Goal: Task Accomplishment & Management: Manage account settings

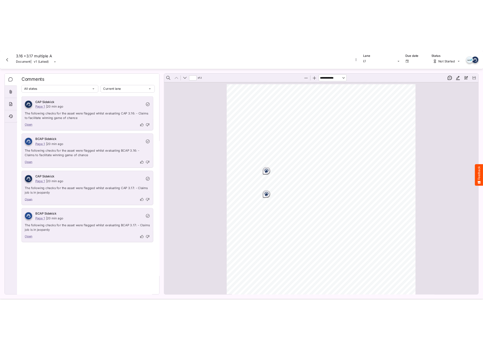
scroll to position [3, 0]
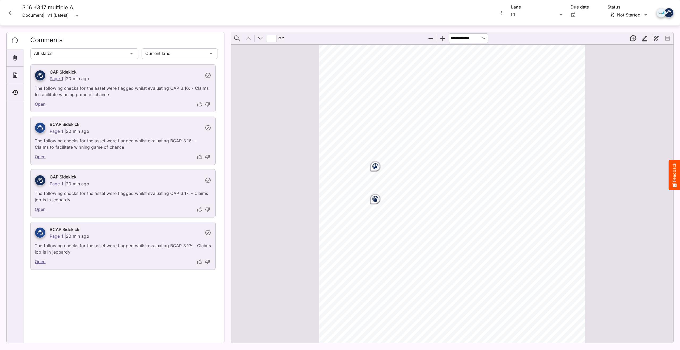
click at [15, 10] on button "Close card" at bounding box center [10, 13] width 16 height 16
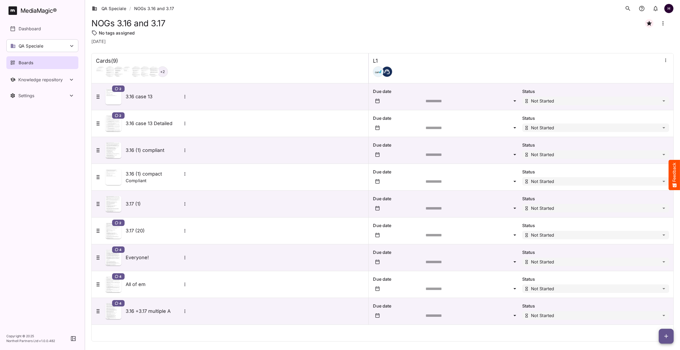
click at [665, 336] on icon "button" at bounding box center [666, 336] width 6 height 6
click at [650, 300] on p "Add new card" at bounding box center [653, 302] width 29 height 6
click at [668, 335] on icon "button" at bounding box center [666, 336] width 6 height 6
click at [654, 302] on p "Add new card" at bounding box center [653, 302] width 29 height 6
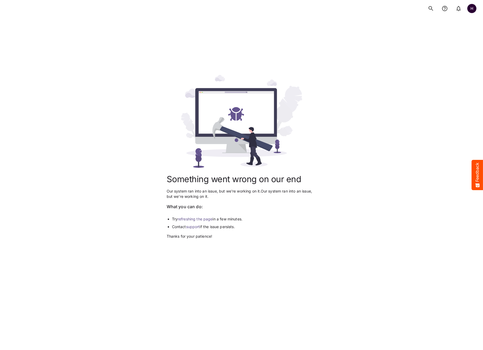
click at [197, 220] on link "refreshing the page" at bounding box center [195, 219] width 35 height 5
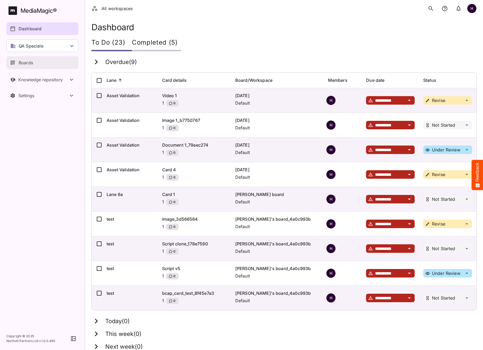
click at [34, 62] on div "Boards" at bounding box center [42, 63] width 65 height 6
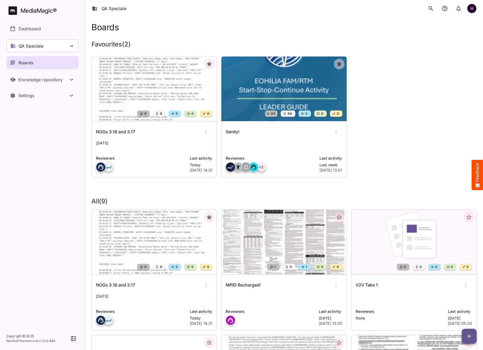
click at [132, 88] on img at bounding box center [154, 89] width 125 height 65
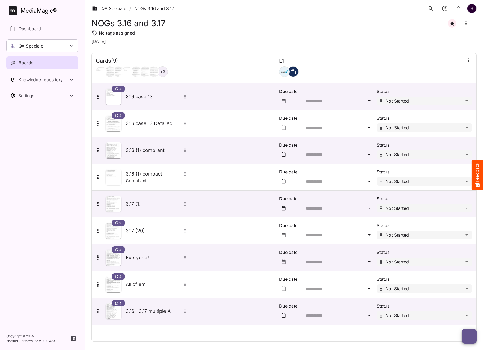
click at [417, 50] on div "Cards ( 9 ) + 2 L1 2 3.16 case 13 Due date Status Not Started 2 3.16 case 13 De…" at bounding box center [283, 193] width 385 height 297
click at [174, 101] on div "2 3.16 case 13" at bounding box center [142, 97] width 94 height 16
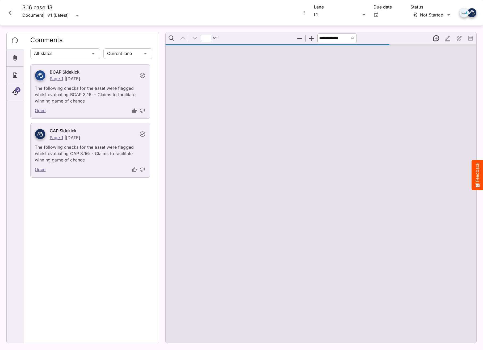
type input "*"
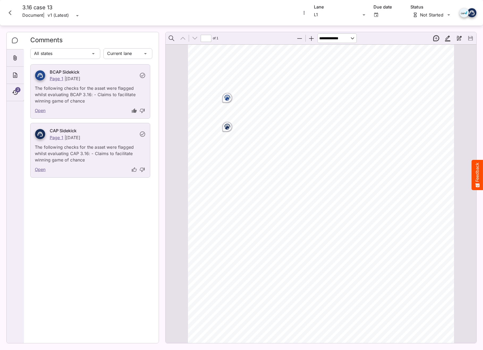
click at [12, 9] on icon "Close card" at bounding box center [10, 13] width 10 height 10
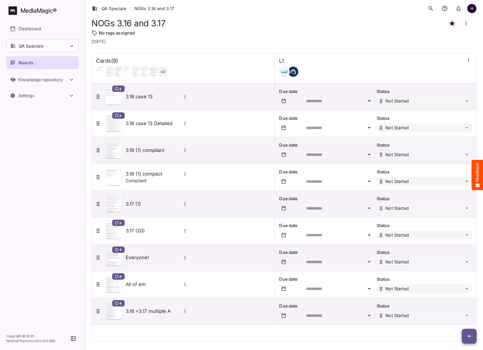
click at [470, 331] on button "button" at bounding box center [469, 336] width 15 height 15
click at [462, 302] on p "Add new card" at bounding box center [455, 302] width 29 height 6
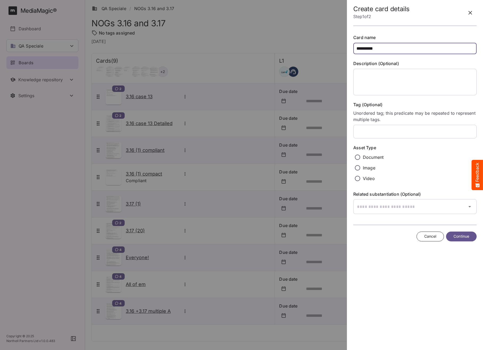
type input "**********"
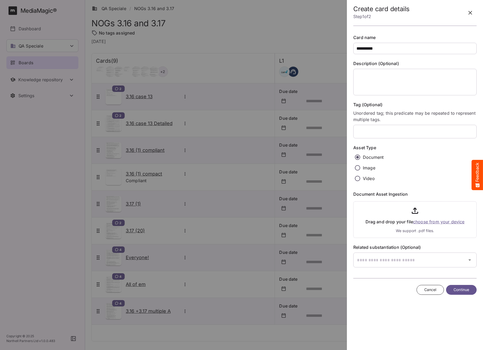
click at [437, 222] on input "file" at bounding box center [414, 218] width 123 height 39
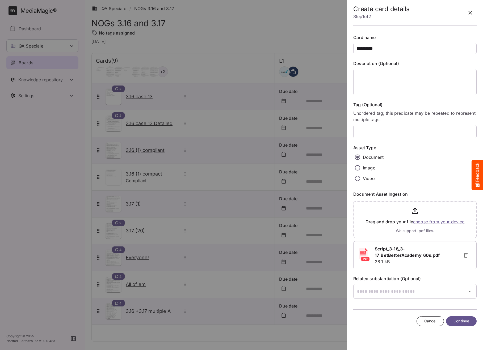
click at [459, 319] on span "Continue" at bounding box center [461, 321] width 16 height 7
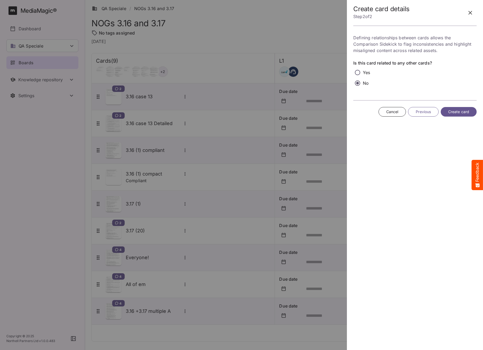
click at [457, 113] on span "Create card" at bounding box center [458, 112] width 21 height 7
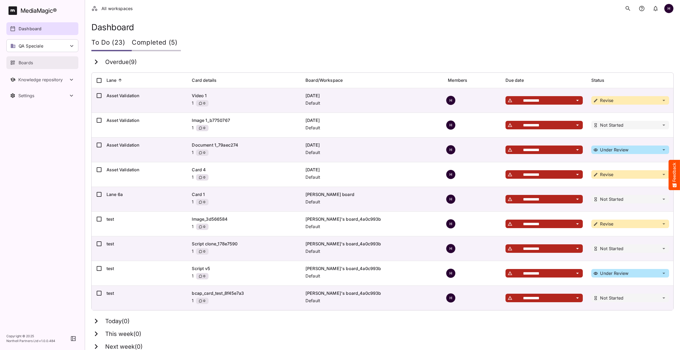
click at [17, 61] on div "Boards" at bounding box center [42, 63] width 65 height 6
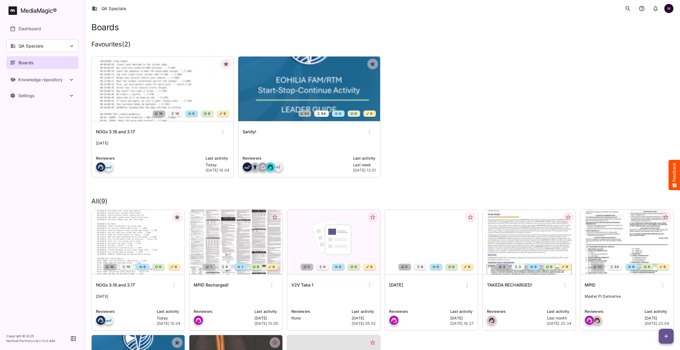
click at [172, 73] on img at bounding box center [163, 89] width 142 height 65
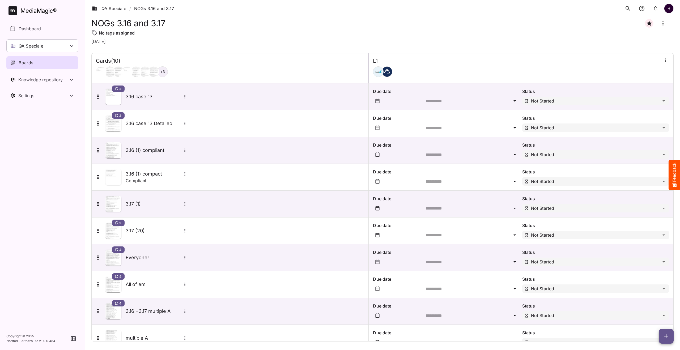
click at [483, 334] on icon "button" at bounding box center [666, 336] width 6 height 6
click at [483, 303] on p "Add new card" at bounding box center [653, 302] width 29 height 6
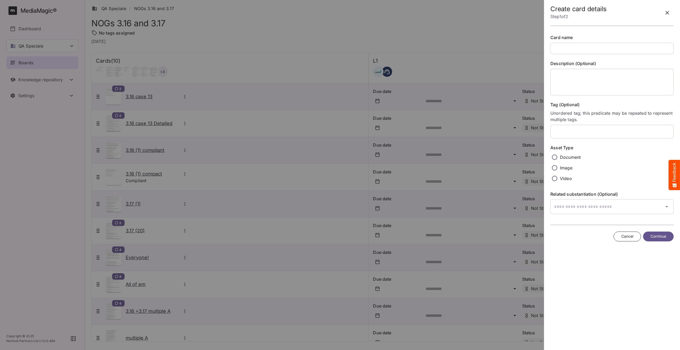
click at [483, 45] on input "text" at bounding box center [612, 48] width 123 height 11
click at [483, 16] on button "button" at bounding box center [667, 12] width 13 height 13
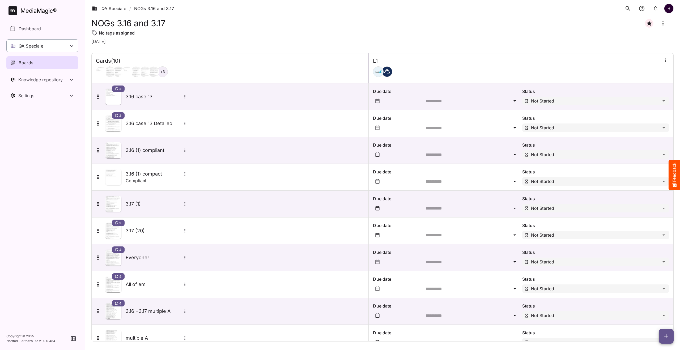
click at [35, 49] on p "QA Speciale" at bounding box center [31, 46] width 25 height 6
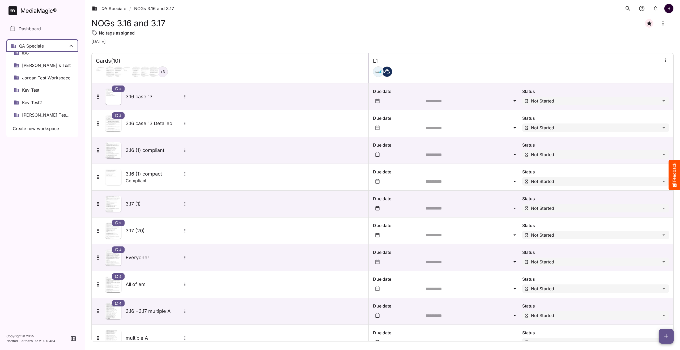
scroll to position [131, 0]
click at [44, 178] on div at bounding box center [340, 175] width 680 height 350
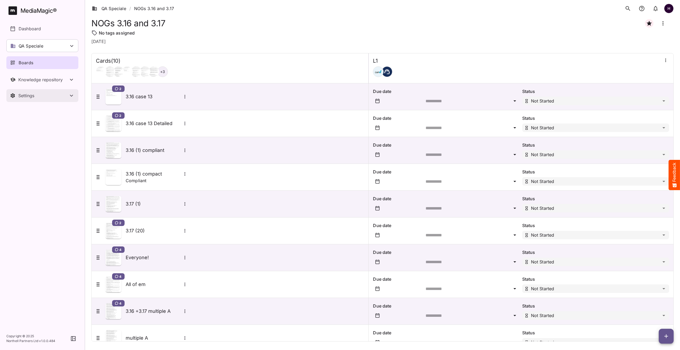
click at [37, 97] on div "Settings" at bounding box center [43, 95] width 50 height 5
click at [40, 126] on p "Data model" at bounding box center [31, 126] width 24 height 6
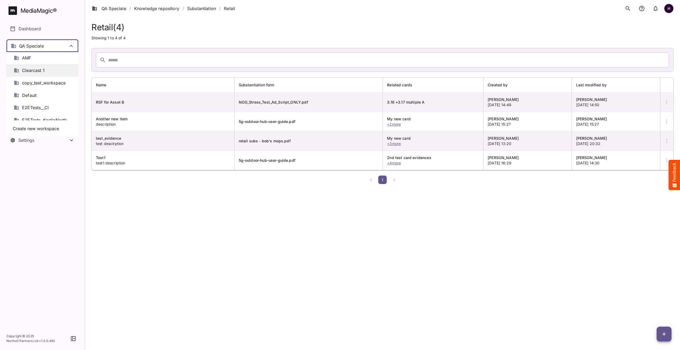
scroll to position [18, 0]
click at [35, 89] on span "Default" at bounding box center [29, 90] width 15 height 6
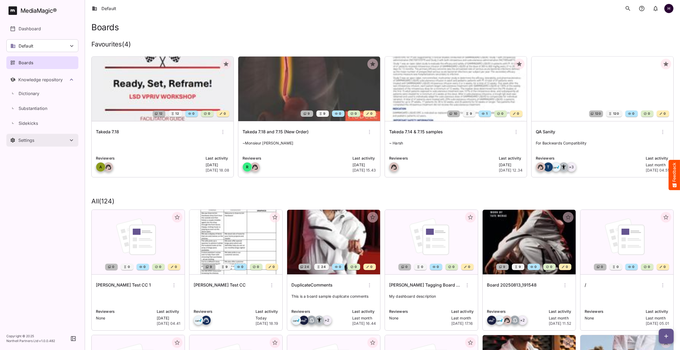
click at [32, 141] on div "Settings" at bounding box center [43, 140] width 50 height 5
click at [37, 177] on link "Data model" at bounding box center [42, 171] width 72 height 13
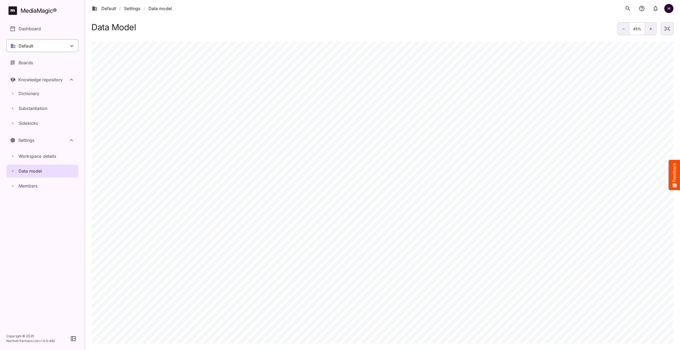
click at [63, 42] on div "Default" at bounding box center [42, 45] width 72 height 13
click at [45, 129] on span "Create new workspace" at bounding box center [36, 129] width 46 height 6
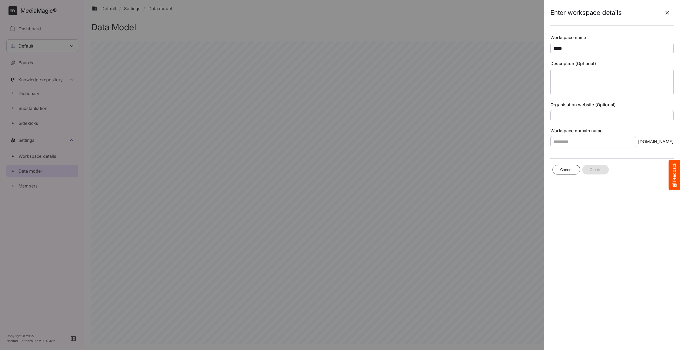
type input "*****"
click at [580, 135] on div "Workspace domain name ws.mediamagic.com" at bounding box center [612, 138] width 123 height 20
click at [577, 142] on input "text" at bounding box center [594, 141] width 86 height 11
type input "*****"
click at [594, 168] on span "Create" at bounding box center [596, 170] width 12 height 7
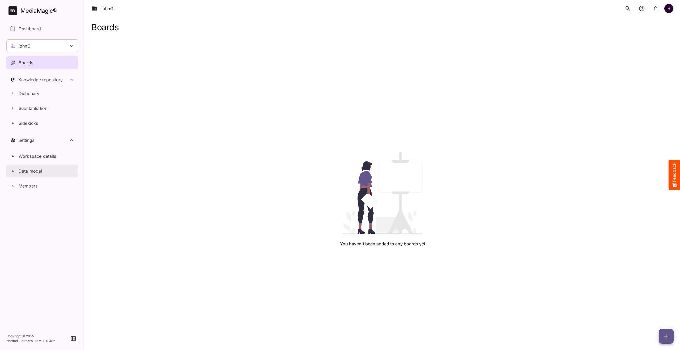
click at [36, 170] on p "Data model" at bounding box center [31, 171] width 24 height 6
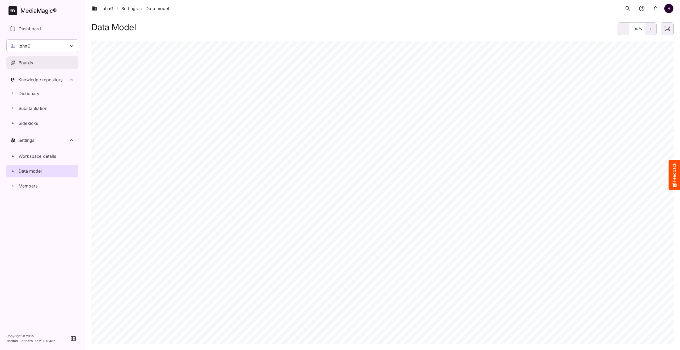
click at [23, 62] on p "Boards" at bounding box center [26, 63] width 14 height 6
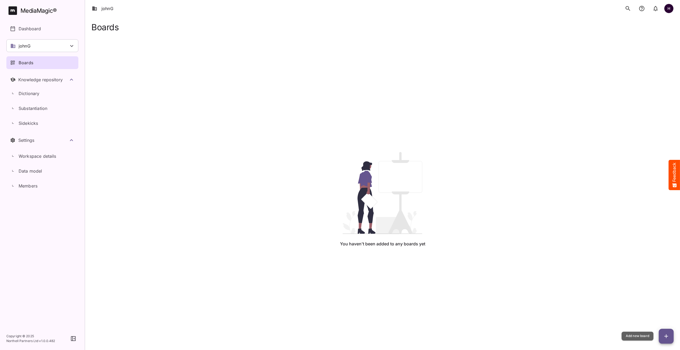
click at [668, 336] on icon "button" at bounding box center [666, 336] width 6 height 6
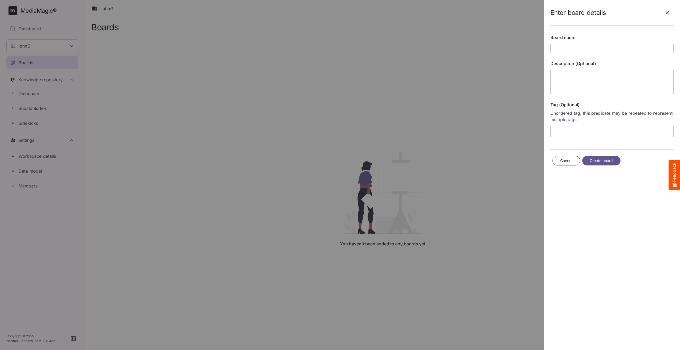
click at [578, 46] on input "text" at bounding box center [612, 48] width 123 height 11
type input "*******"
click at [571, 77] on textarea at bounding box center [612, 82] width 123 height 27
type textarea "*******"
click at [609, 162] on span "Create board" at bounding box center [601, 161] width 23 height 7
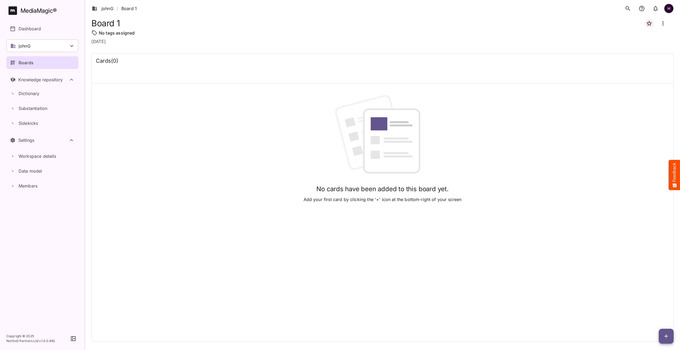
click at [668, 339] on icon "button" at bounding box center [666, 336] width 6 height 6
click at [662, 314] on p "Add new lane" at bounding box center [653, 314] width 29 height 6
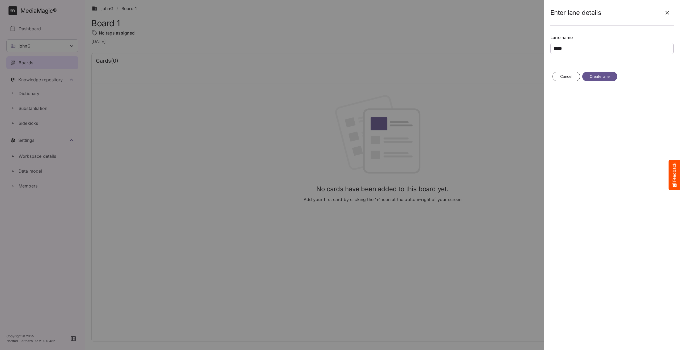
type input "*****"
click at [598, 77] on span "Create lane" at bounding box center [600, 76] width 20 height 7
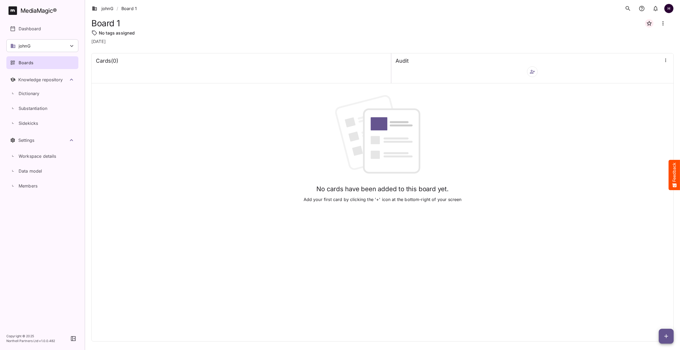
click at [532, 72] on icon "button" at bounding box center [532, 71] width 5 height 5
click at [555, 88] on p "Add new member(s)" at bounding box center [555, 86] width 42 height 6
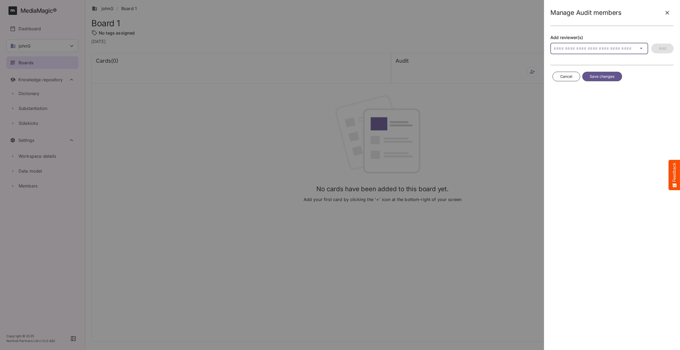
click at [581, 50] on div "johnG / Board 1 H MediaMagic ® Dashboard johnG adrian AMF BasicSearchTestWorksp…" at bounding box center [340, 174] width 680 height 348
type input "***"
click at [580, 47] on div at bounding box center [340, 175] width 680 height 350
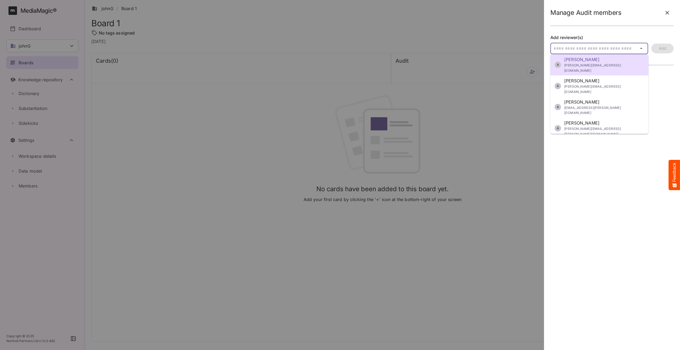
click at [580, 47] on div "A Adam Hedib adam.hedib@northell.com A Adrian Pass adrian.pass@northell.com A A…" at bounding box center [340, 174] width 680 height 348
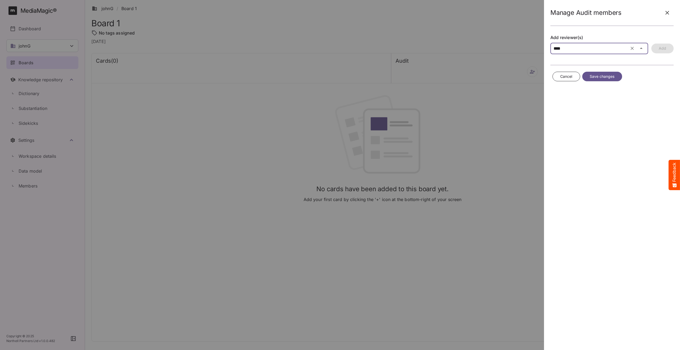
type input "****"
click at [582, 47] on div at bounding box center [340, 175] width 680 height 350
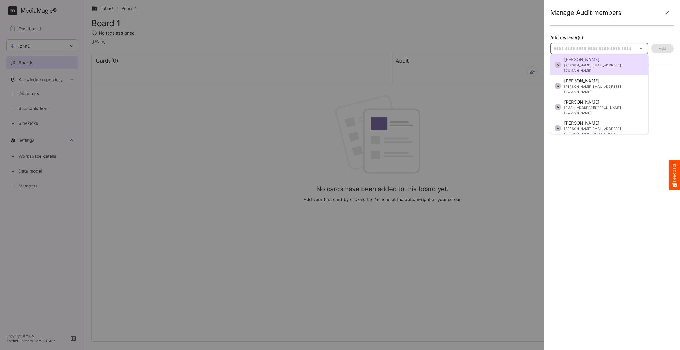
click at [582, 47] on div "A Adam Hedib adam.hedib@northell.com A Adrian Pass adrian.pass@northell.com A A…" at bounding box center [340, 174] width 680 height 348
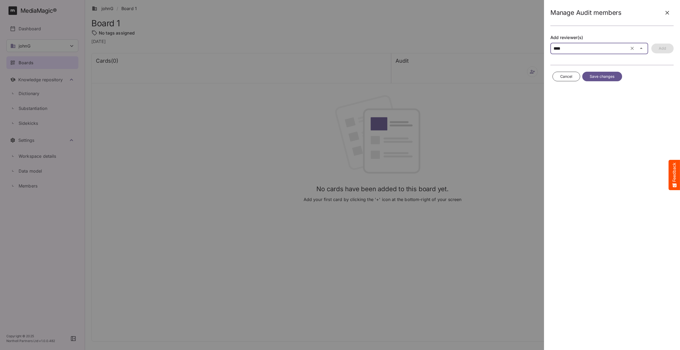
type input "****"
click at [579, 49] on div at bounding box center [340, 175] width 680 height 350
click at [579, 49] on div "johnG / Board 1 H MediaMagic ® Dashboard johnG adrian AMF BasicSearchTestWorksp…" at bounding box center [340, 174] width 680 height 348
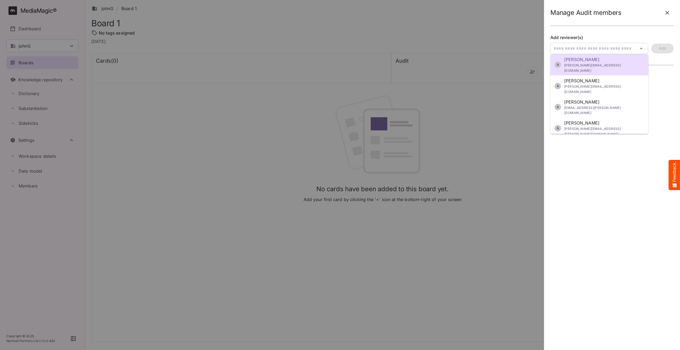
click at [588, 166] on div at bounding box center [340, 175] width 680 height 350
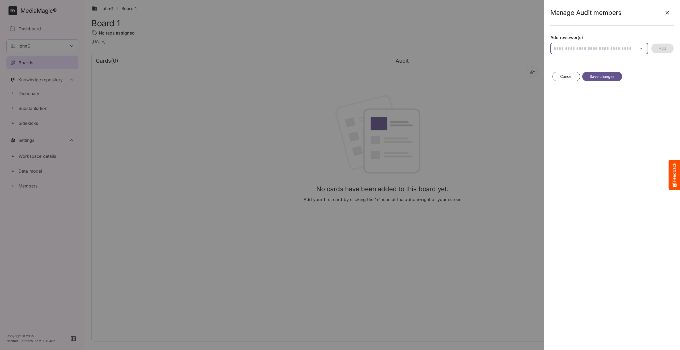
click at [580, 52] on div "johnG / Board 1 H MediaMagic ® Dashboard johnG adrian AMF BasicSearchTestWorksp…" at bounding box center [340, 174] width 680 height 348
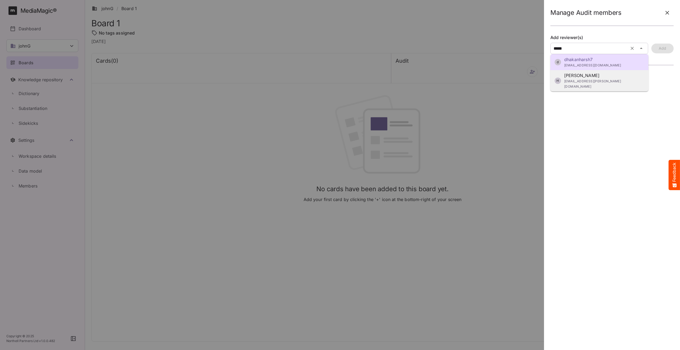
click at [584, 77] on p "Harsh Dhakan" at bounding box center [604, 75] width 80 height 6
type input "**********"
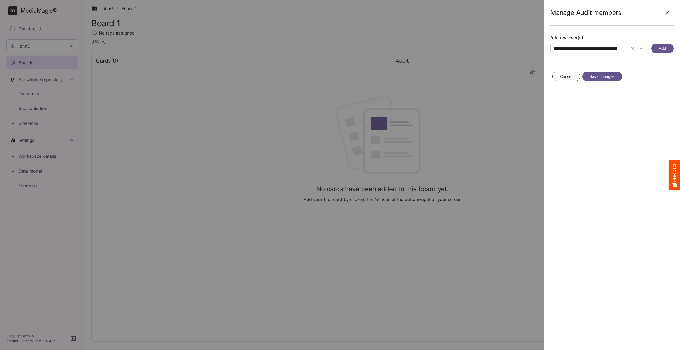
click at [669, 47] on button "Add" at bounding box center [663, 49] width 22 height 10
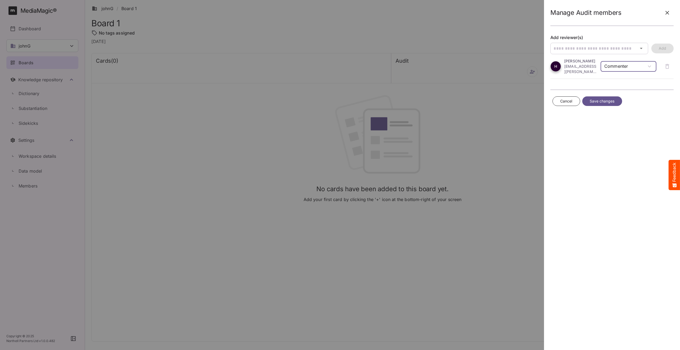
click at [648, 68] on div "johnG / Board 1 H MediaMagic ® Dashboard johnG adrian AMF BasicSearchTestWorksp…" at bounding box center [340, 174] width 680 height 348
click at [618, 88] on p "Approver" at bounding box center [628, 85] width 47 height 5
click at [598, 104] on span "Save changes" at bounding box center [602, 101] width 25 height 7
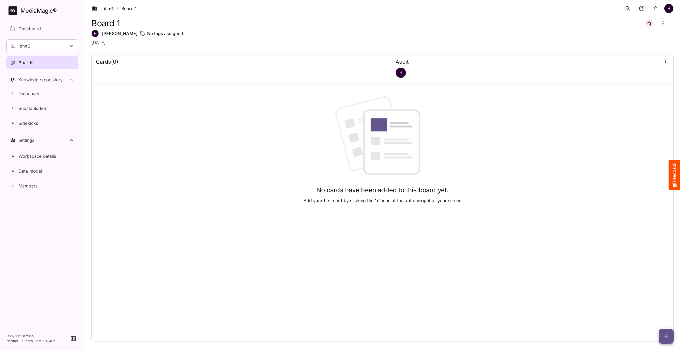
click at [668, 63] on icon "button" at bounding box center [665, 61] width 5 height 5
click at [638, 95] on p "Manage sidekicks" at bounding box center [637, 98] width 37 height 6
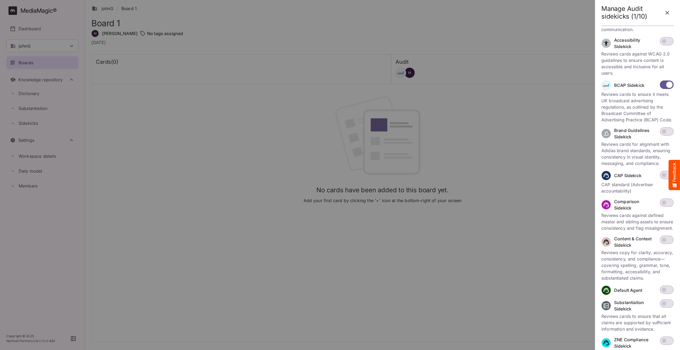
scroll to position [50, 0]
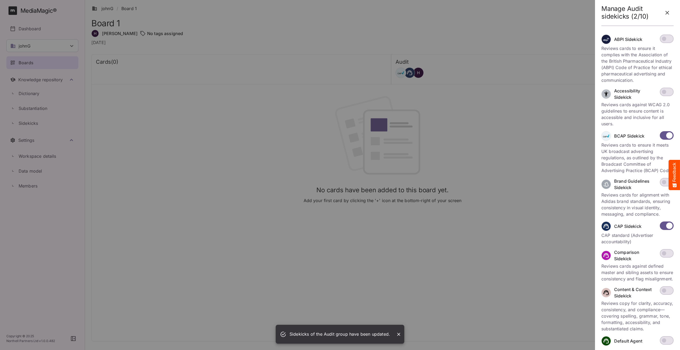
click at [426, 132] on div at bounding box center [340, 175] width 680 height 350
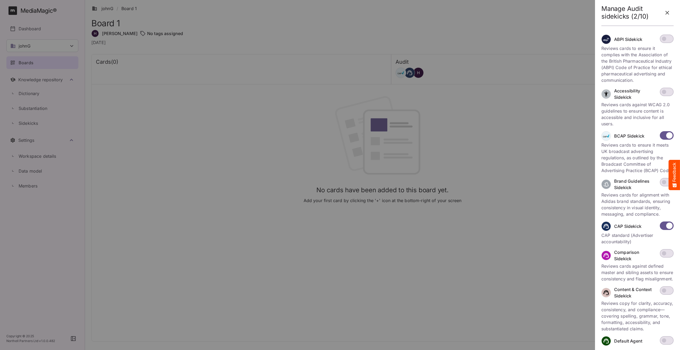
click at [668, 10] on icon "button" at bounding box center [667, 13] width 6 height 6
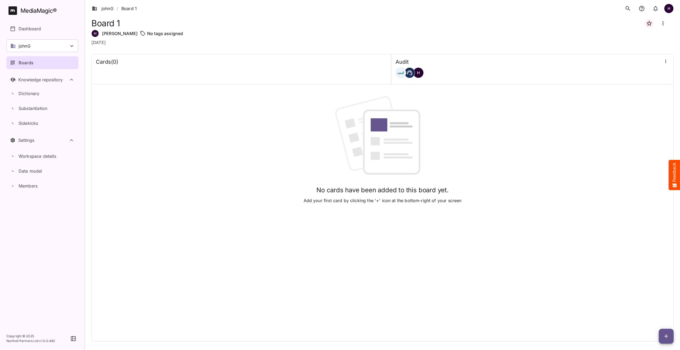
click at [669, 337] on icon "button" at bounding box center [666, 336] width 6 height 6
click at [661, 303] on p "Add new card" at bounding box center [653, 302] width 29 height 6
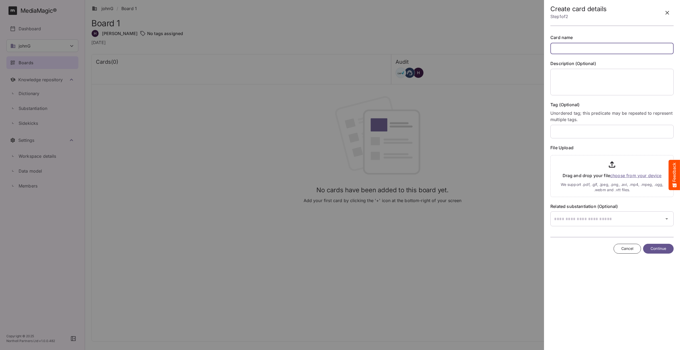
scroll to position [432, 0]
click at [627, 248] on span "Cancel" at bounding box center [628, 249] width 12 height 7
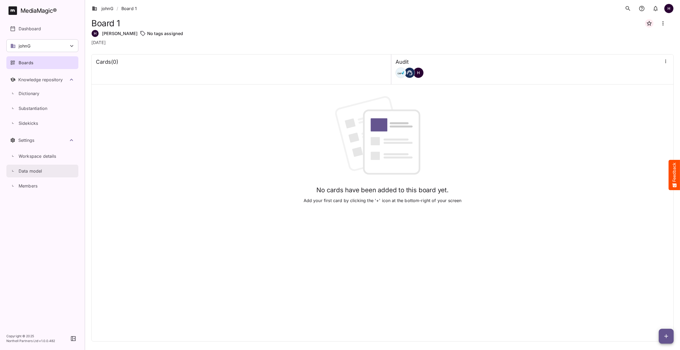
click at [37, 173] on p "Data model" at bounding box center [31, 171] width 24 height 6
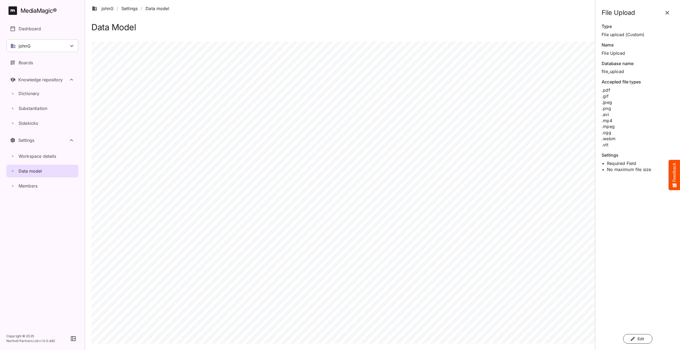
click at [647, 340] on button "Edit" at bounding box center [637, 339] width 29 height 10
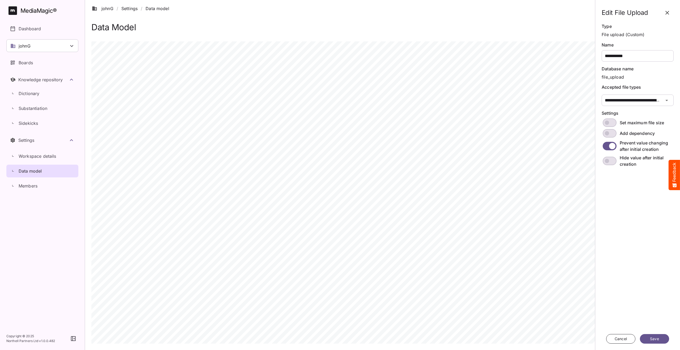
click at [611, 158] on span at bounding box center [610, 161] width 14 height 9
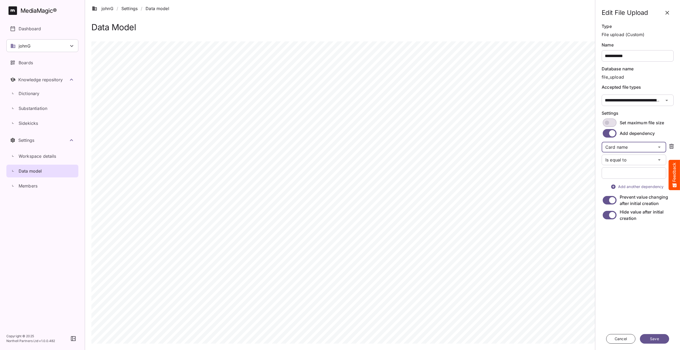
click at [630, 145] on div "johnG / Settings / Data model H MediaMagic ® Dashboard johnG adrian AMF BasicSe…" at bounding box center [340, 172] width 680 height 345
click at [627, 184] on p "Tag" at bounding box center [634, 184] width 56 height 6
click at [627, 173] on input "text" at bounding box center [634, 172] width 65 height 11
click at [628, 340] on button "Cancel" at bounding box center [620, 339] width 29 height 10
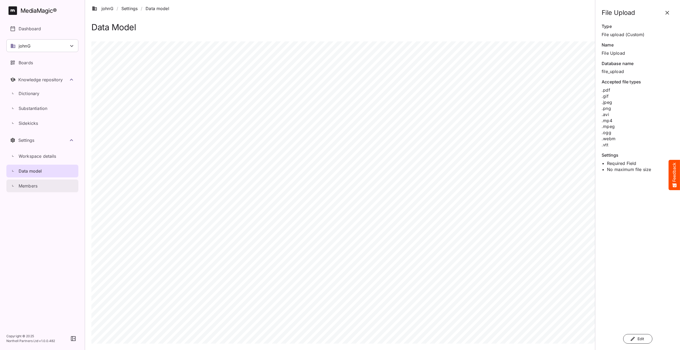
click at [34, 186] on p "Members" at bounding box center [28, 186] width 19 height 6
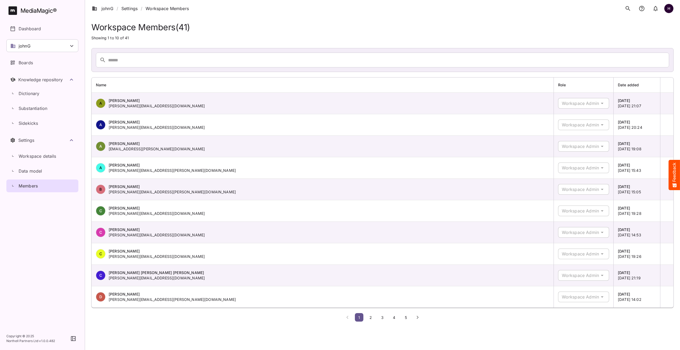
click at [583, 104] on div "Workspace Admin" at bounding box center [578, 103] width 41 height 11
click at [596, 219] on td "Workspace Admin" at bounding box center [584, 211] width 60 height 22
click at [588, 215] on div "Workspace Admin" at bounding box center [578, 211] width 41 height 11
click at [31, 159] on p "Workspace details" at bounding box center [38, 156] width 38 height 6
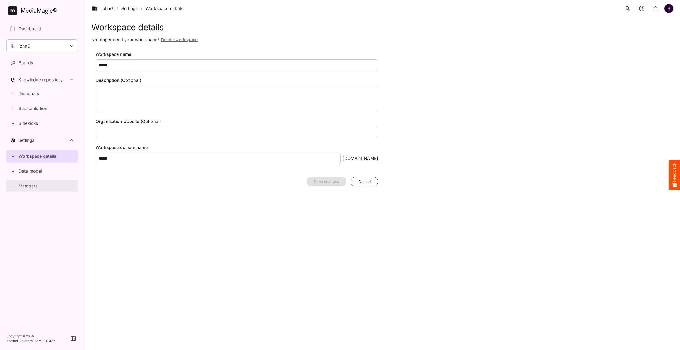
click at [47, 188] on div "Members" at bounding box center [45, 186] width 66 height 6
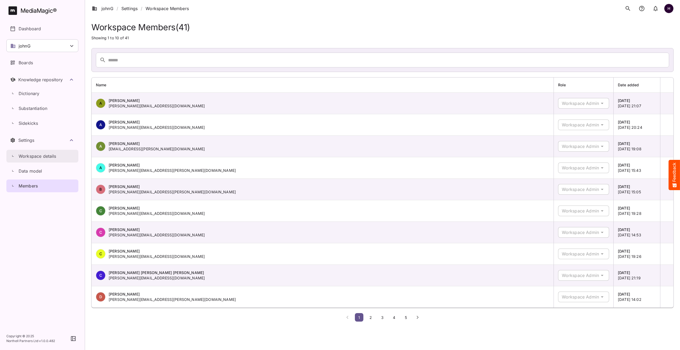
click at [22, 157] on p "Workspace details" at bounding box center [38, 156] width 38 height 6
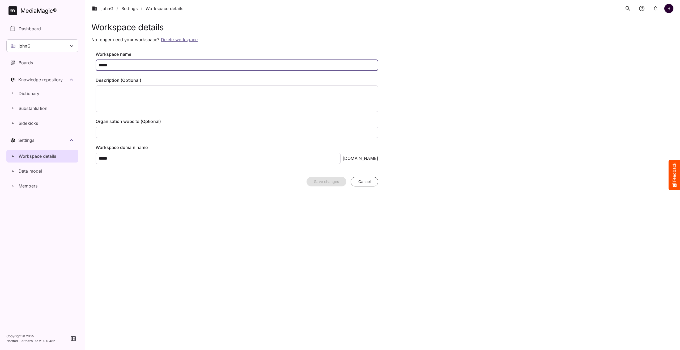
click at [119, 64] on input "*****" at bounding box center [237, 65] width 283 height 11
click at [31, 123] on p "Sidekicks" at bounding box center [28, 123] width 19 height 6
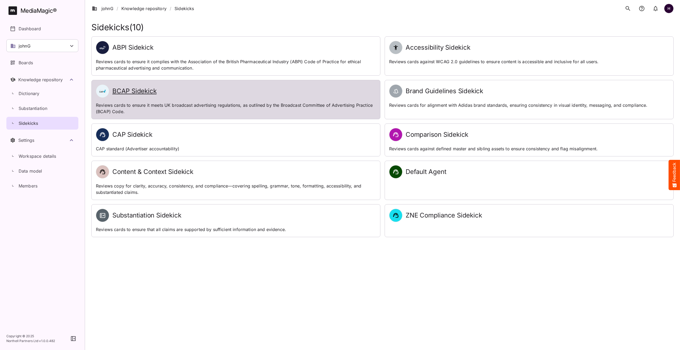
click at [131, 94] on h2 "BCAP Sidekick" at bounding box center [134, 91] width 44 height 8
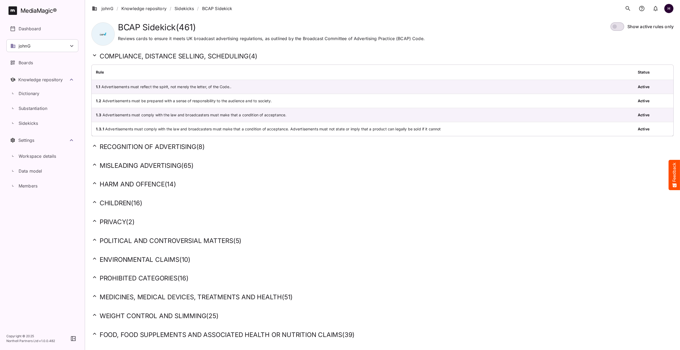
click at [96, 146] on icon at bounding box center [94, 146] width 6 height 6
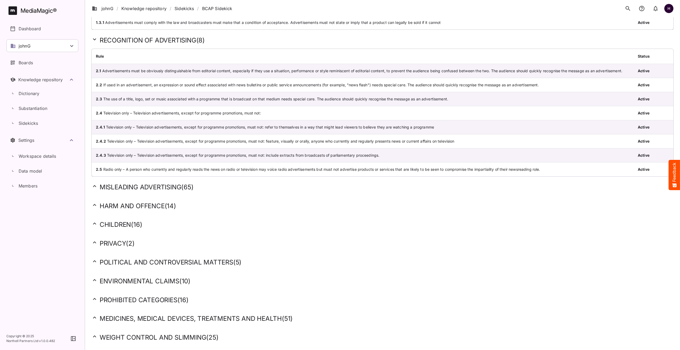
scroll to position [139, 0]
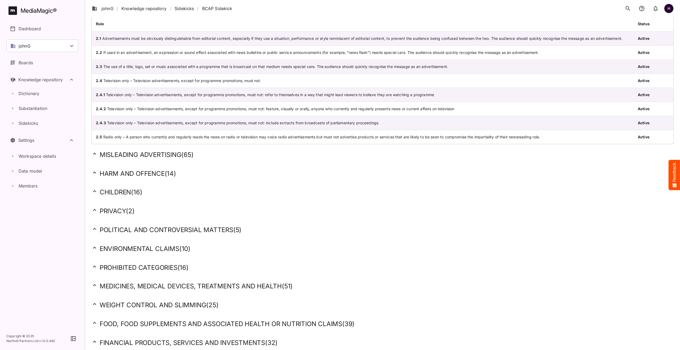
click at [99, 155] on h2 "MISLEADING ADVERTISING ( 65 )" at bounding box center [382, 155] width 582 height 8
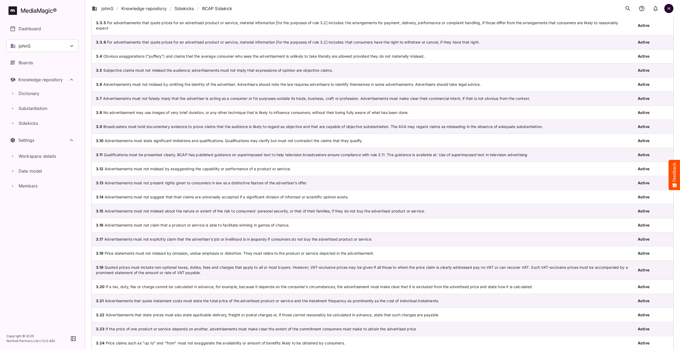
scroll to position [421, 0]
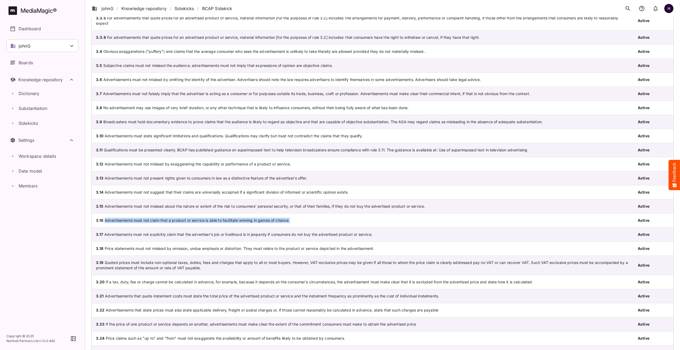
drag, startPoint x: 105, startPoint y: 221, endPoint x: 292, endPoint y: 218, distance: 187.4
click at [292, 218] on td "3.16 Advertisements must not claim that a product or service is able to facilit…" at bounding box center [363, 221] width 542 height 14
click at [272, 221] on td "3.16 Advertisements must not claim that a product or service is able to facilit…" at bounding box center [363, 221] width 542 height 14
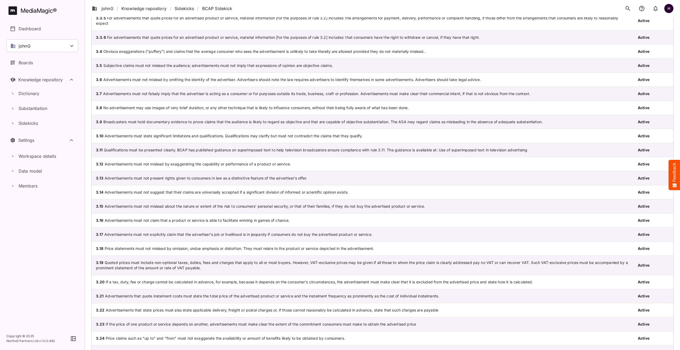
click at [278, 234] on td "3.17 Advertisements must not explicitly claim that the advertiser's job or live…" at bounding box center [363, 235] width 542 height 14
click at [278, 233] on td "3.17 Advertisements must not explicitly claim that the advertiser's job or live…" at bounding box center [363, 235] width 542 height 14
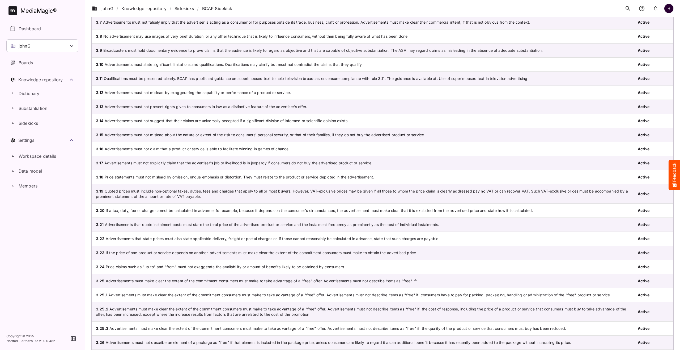
scroll to position [357, 0]
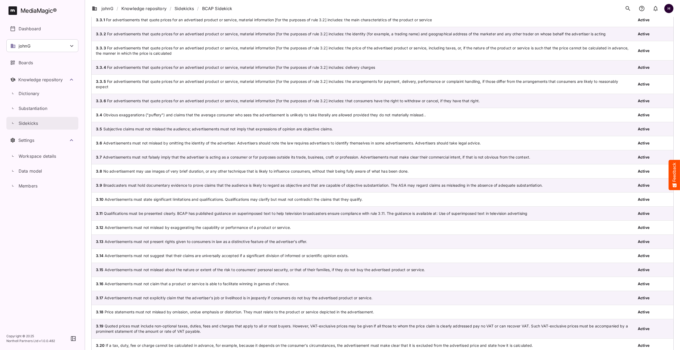
click at [52, 123] on div "Sidekicks" at bounding box center [45, 123] width 66 height 6
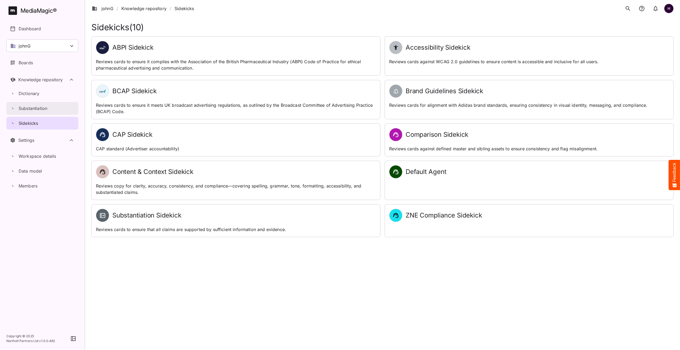
click at [34, 109] on p "Substantiation" at bounding box center [33, 108] width 29 height 6
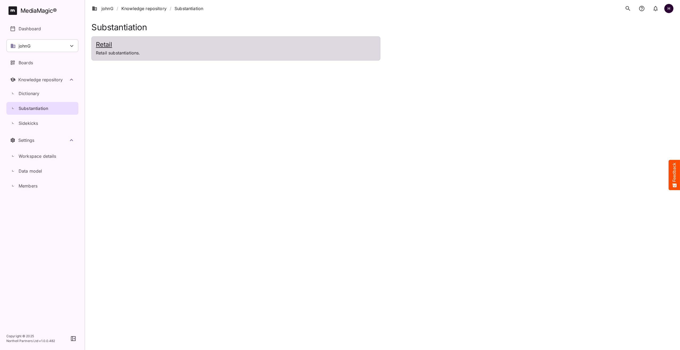
click at [110, 45] on h2 "Retail" at bounding box center [236, 45] width 280 height 8
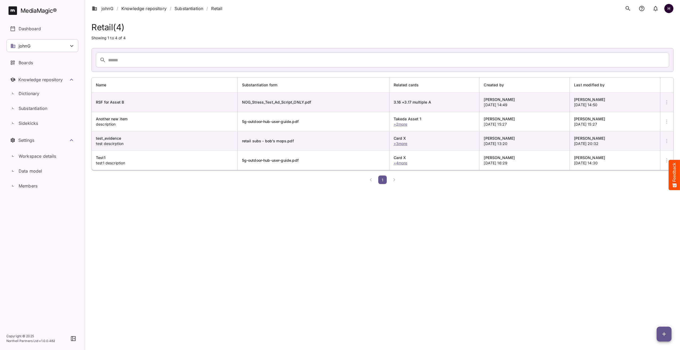
click at [659, 332] on span "button" at bounding box center [664, 334] width 15 height 6
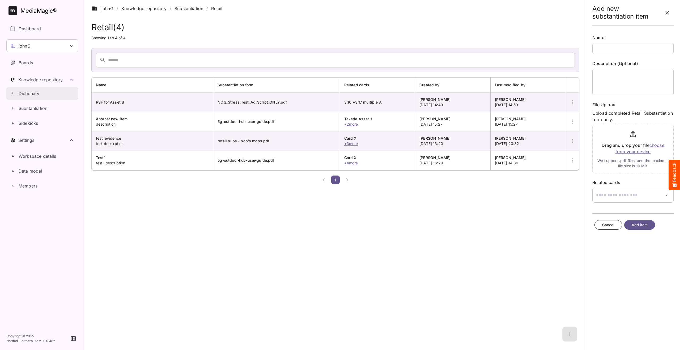
click at [39, 99] on link "Dictionary" at bounding box center [42, 93] width 72 height 13
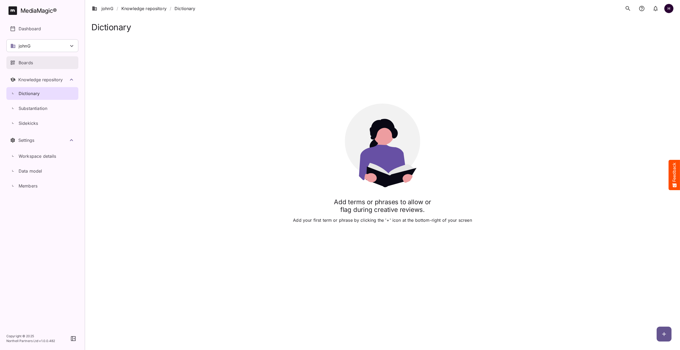
click at [55, 64] on div "Boards" at bounding box center [42, 63] width 65 height 6
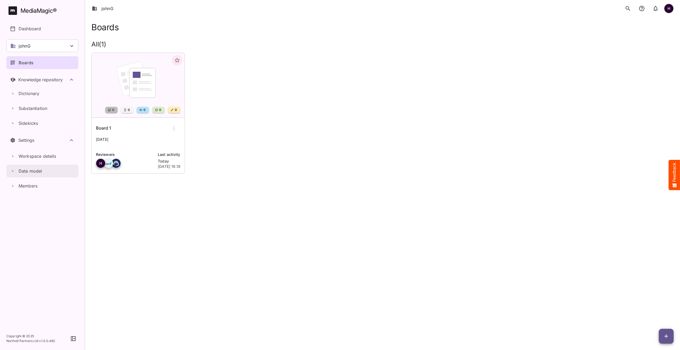
click at [32, 169] on p "Data model" at bounding box center [31, 171] width 24 height 6
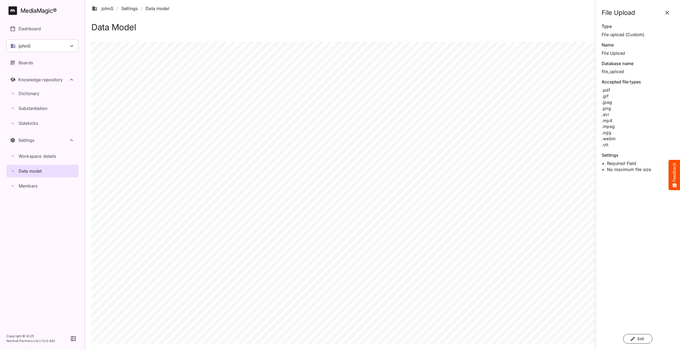
click at [640, 337] on span "Edit" at bounding box center [638, 339] width 14 height 7
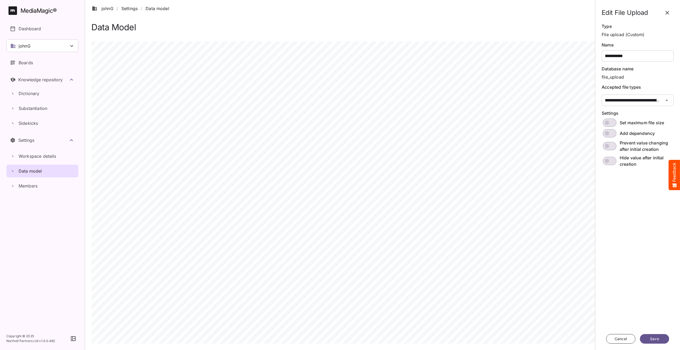
click at [651, 337] on span "Save" at bounding box center [655, 339] width 14 height 7
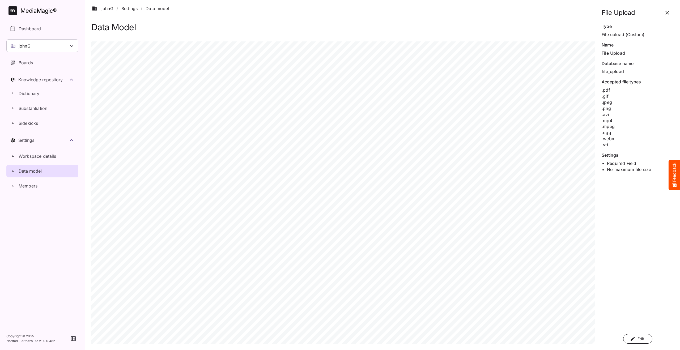
click at [635, 336] on span "Edit" at bounding box center [638, 339] width 14 height 7
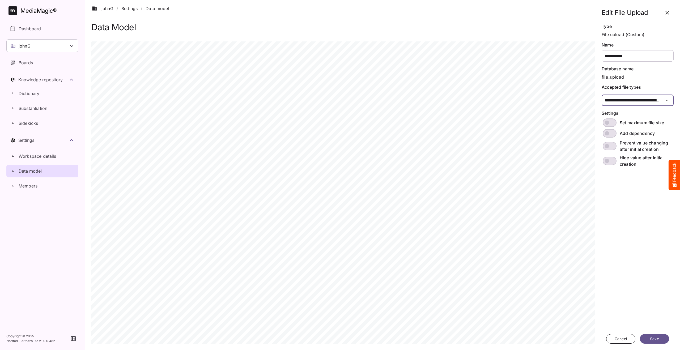
click at [634, 95] on div "johnG / Settings / Data model H MediaMagic ® Dashboard johnG adrian AMF BasicSe…" at bounding box center [340, 172] width 680 height 345
click at [609, 134] on icon at bounding box center [609, 133] width 6 height 6
type input "**********"
click at [660, 340] on span "Save" at bounding box center [655, 339] width 14 height 7
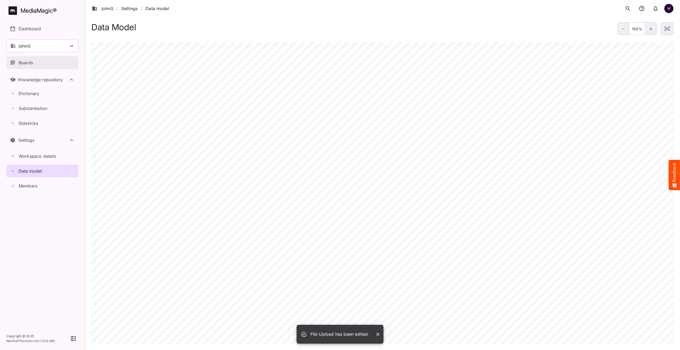
click at [20, 58] on link "Boards" at bounding box center [42, 62] width 72 height 13
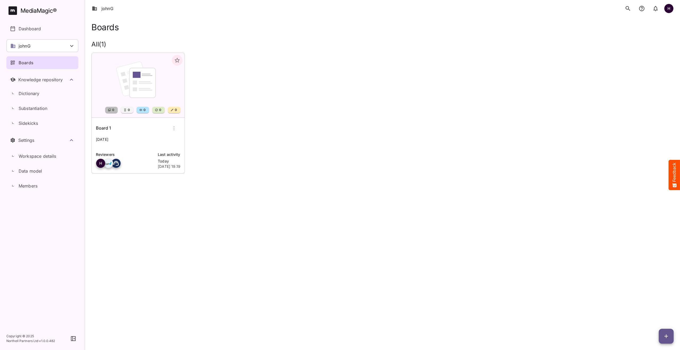
click at [144, 128] on div "Board 1" at bounding box center [138, 128] width 85 height 13
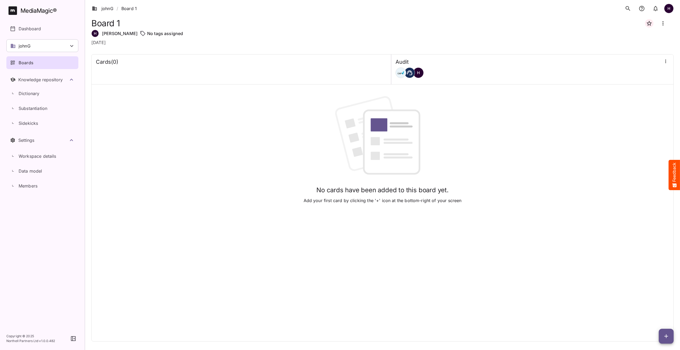
click at [665, 336] on icon "button" at bounding box center [667, 337] width 4 height 4
click at [646, 300] on p "Add new card" at bounding box center [653, 302] width 29 height 6
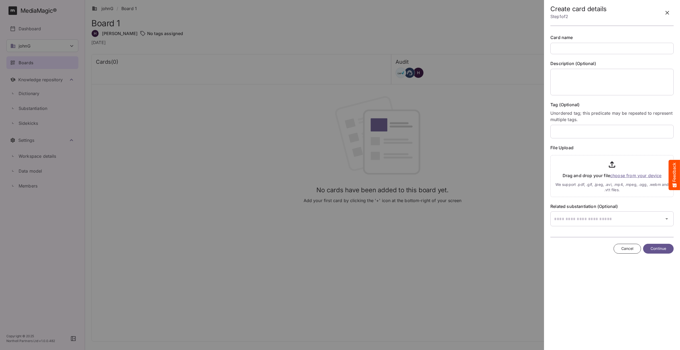
type input "*"
type input "**"
click at [621, 178] on input "file" at bounding box center [612, 175] width 123 height 44
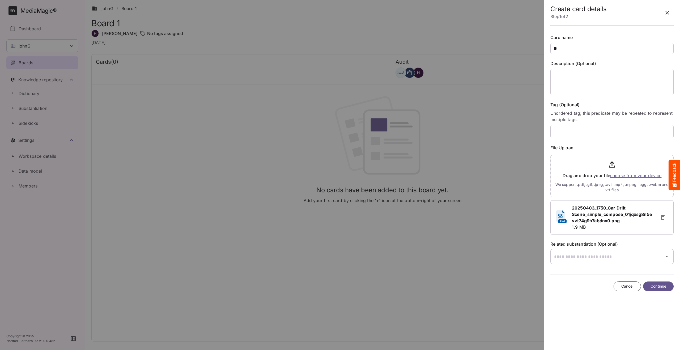
click at [662, 287] on span "Continue" at bounding box center [659, 286] width 16 height 7
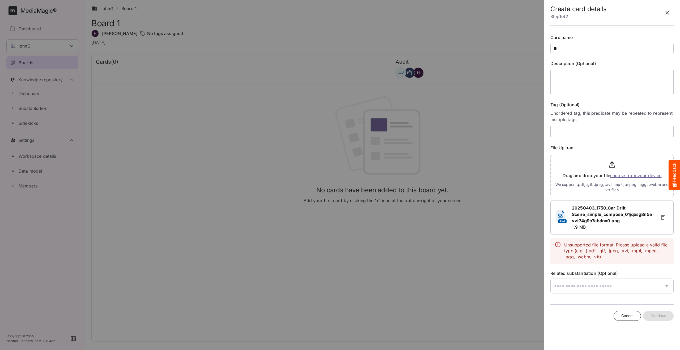
click at [626, 316] on span "Cancel" at bounding box center [628, 316] width 12 height 7
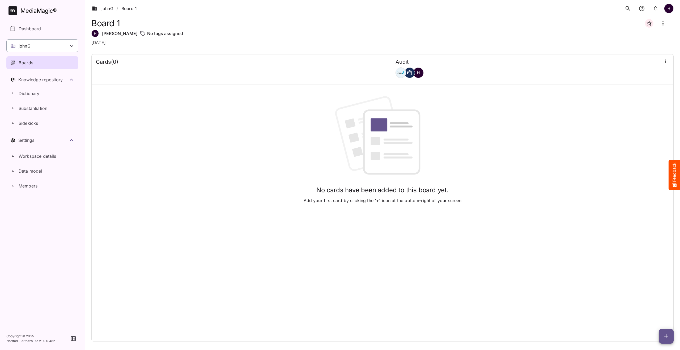
click at [54, 48] on div "johnG" at bounding box center [42, 45] width 72 height 13
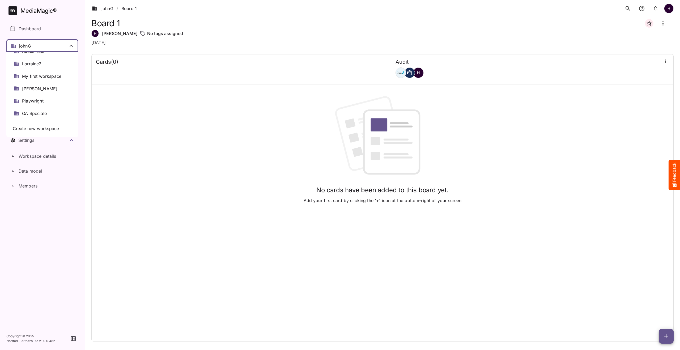
scroll to position [219, 0]
click at [45, 112] on span "QA Speciale" at bounding box center [34, 113] width 25 height 6
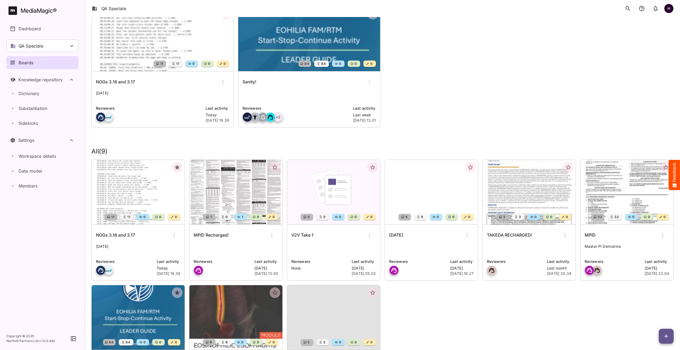
scroll to position [50, 0]
click at [225, 185] on img at bounding box center [235, 192] width 93 height 65
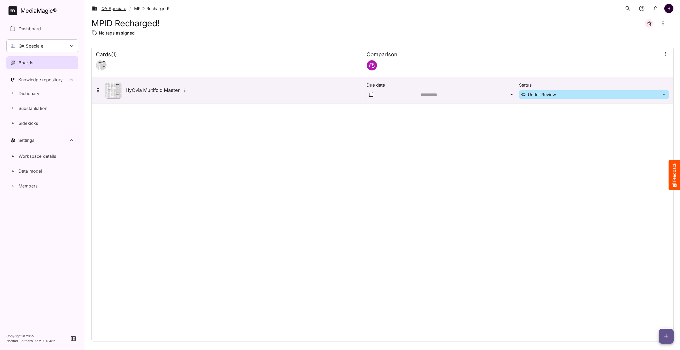
click at [115, 10] on link "QA Speciale" at bounding box center [109, 8] width 34 height 6
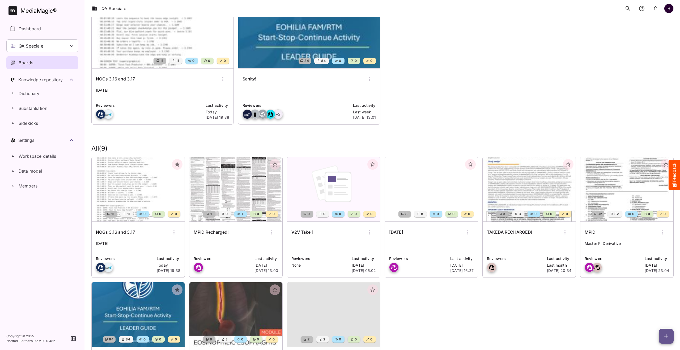
scroll to position [59, 0]
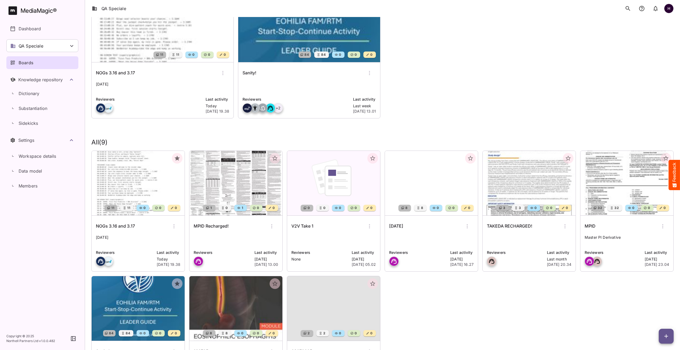
click at [594, 168] on img at bounding box center [627, 183] width 93 height 65
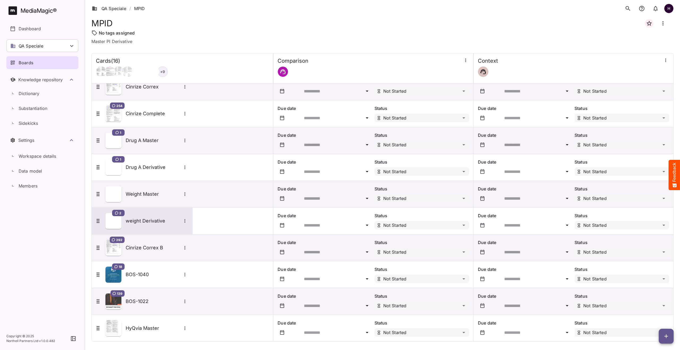
scroll to position [61, 0]
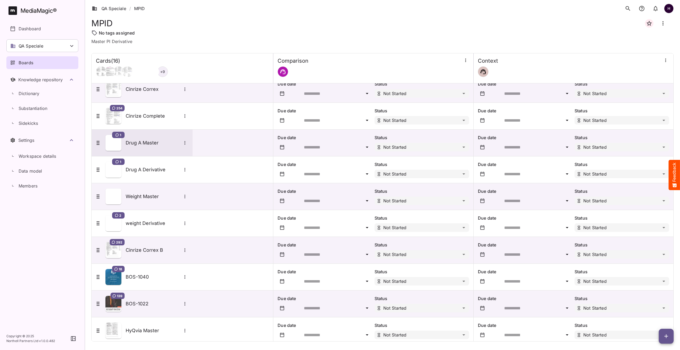
click at [146, 141] on h5 "Drug A Master" at bounding box center [154, 143] width 56 height 6
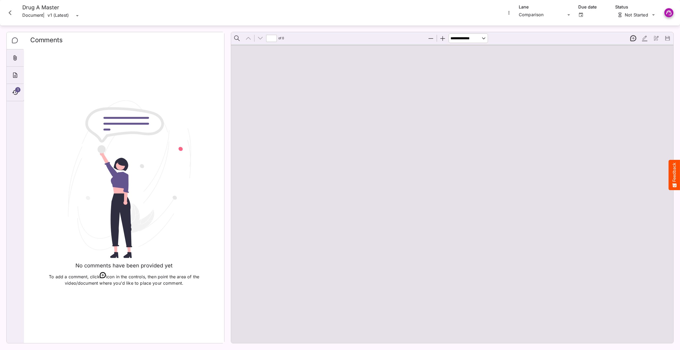
type input "*"
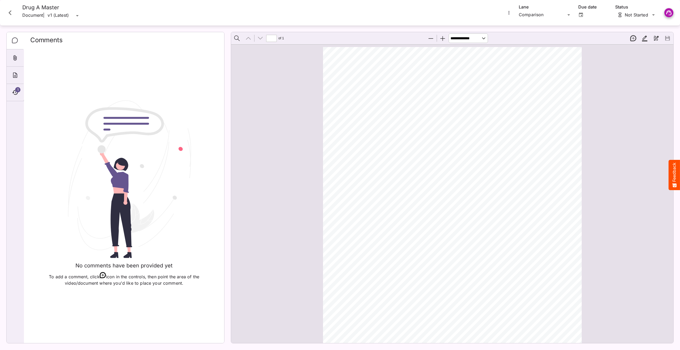
scroll to position [3, 0]
click at [540, 18] on div "QA Speciale / MPID H MediaMagic ® Dashboard QA Speciale adrian AMF BasicSearchT…" at bounding box center [340, 174] width 680 height 348
click at [538, 39] on p "Context" at bounding box center [545, 38] width 45 height 6
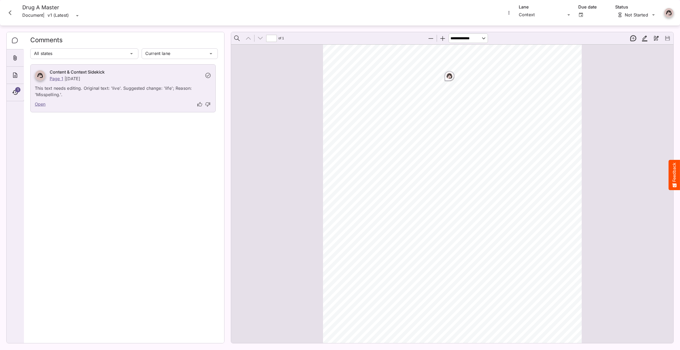
click at [450, 76] on rect "Page ⁨1⁩" at bounding box center [449, 76] width 6 height 6
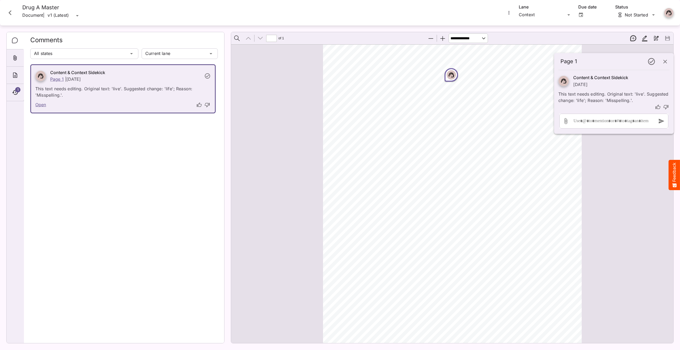
click at [666, 61] on icon "button" at bounding box center [665, 61] width 6 height 6
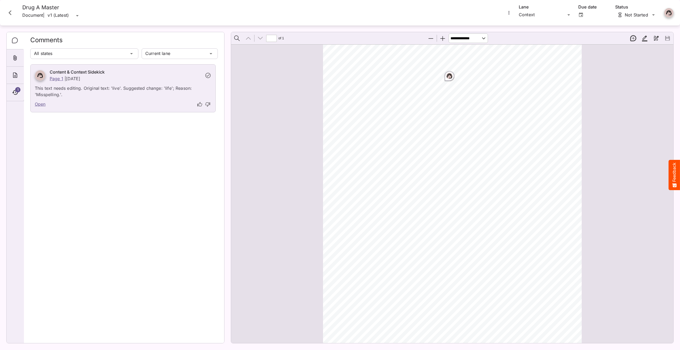
click at [10, 11] on icon "Close card" at bounding box center [10, 13] width 10 height 10
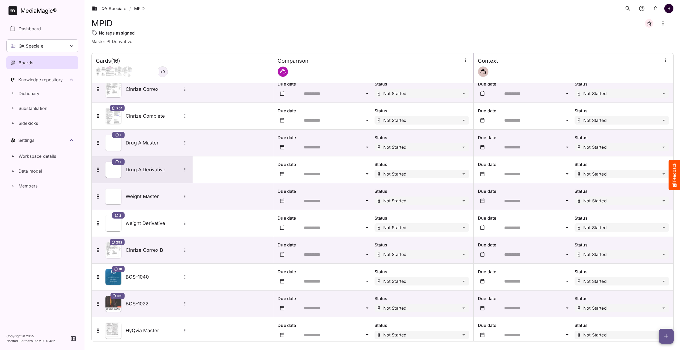
click at [149, 166] on div "1 Drug A Derivative" at bounding box center [142, 170] width 94 height 16
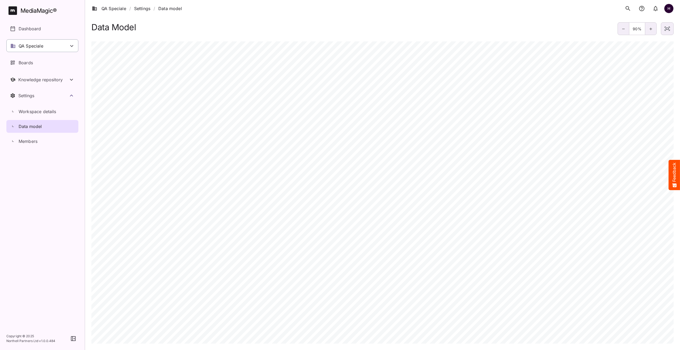
scroll to position [131, 0]
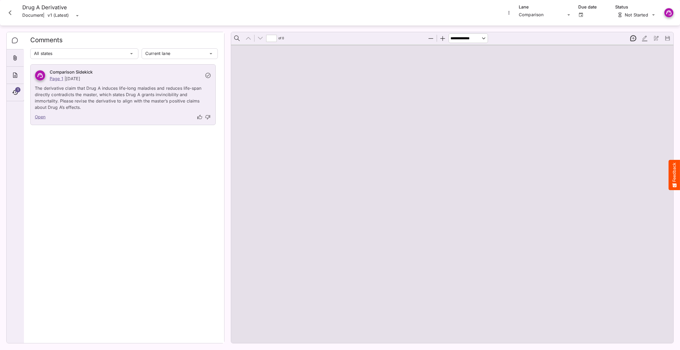
type input "*"
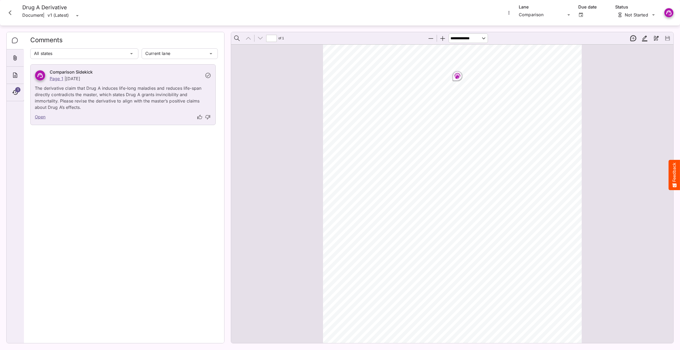
click at [12, 14] on icon "Close card" at bounding box center [10, 13] width 10 height 10
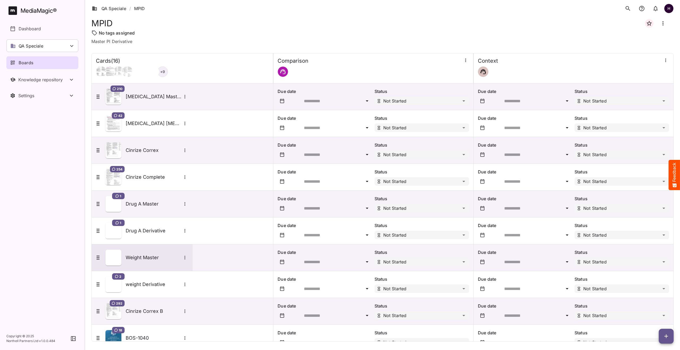
click at [144, 262] on div "Weight Master" at bounding box center [142, 258] width 94 height 16
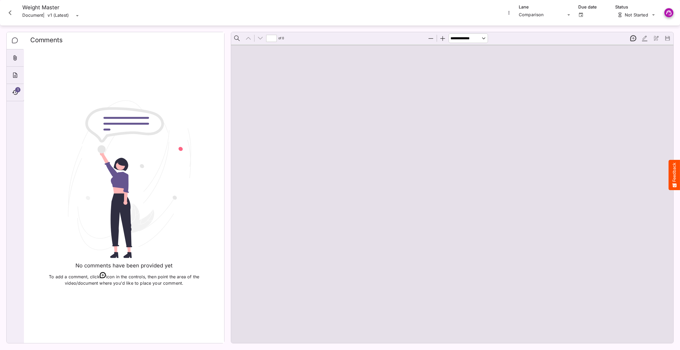
type input "*"
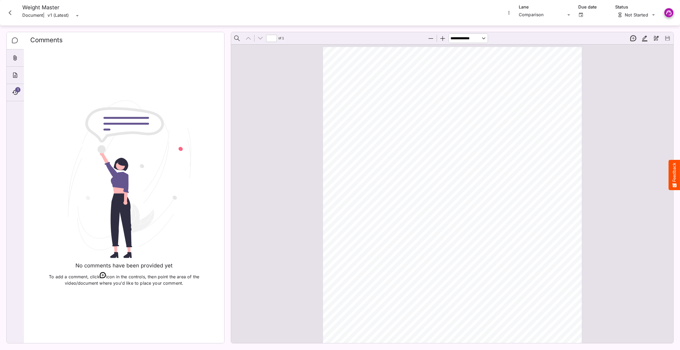
scroll to position [3, 0]
click at [14, 11] on icon "Close card" at bounding box center [10, 13] width 10 height 10
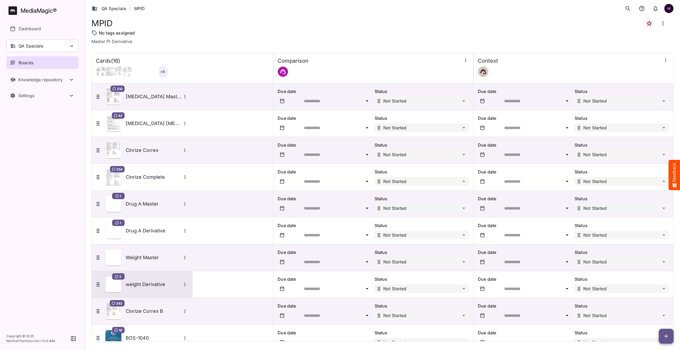
click at [160, 283] on h5 "weight Derivative" at bounding box center [154, 284] width 56 height 6
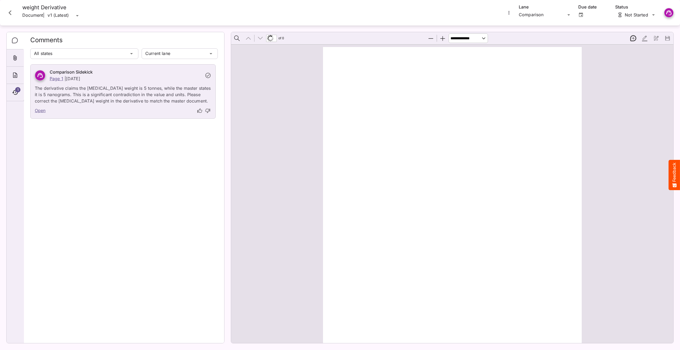
type input "*"
click at [11, 12] on icon "Close card" at bounding box center [10, 13] width 10 height 10
